Goal: Navigation & Orientation: Find specific page/section

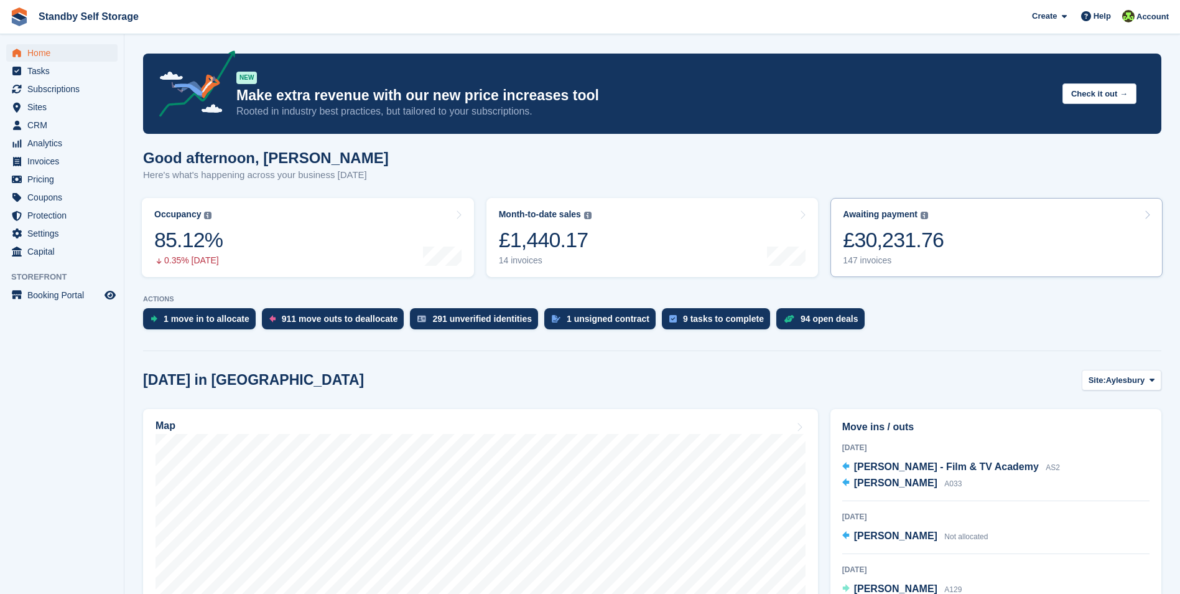
click at [877, 231] on div "£30,231.76" at bounding box center [893, 240] width 101 height 26
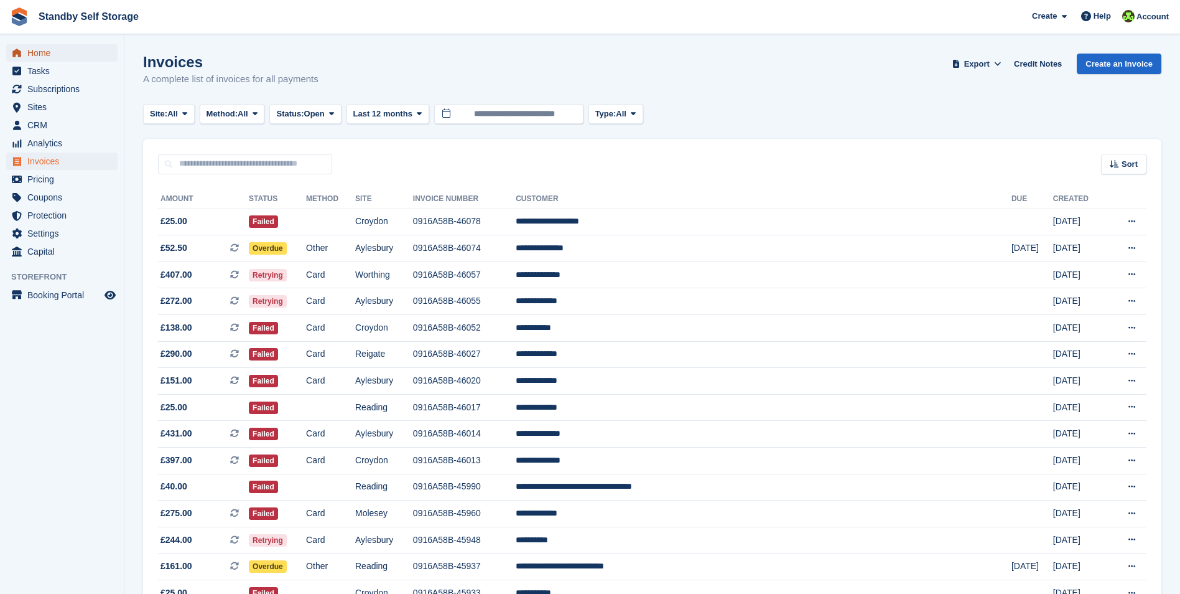
click at [37, 51] on span "Home" at bounding box center [64, 52] width 75 height 17
